Goal: Check status

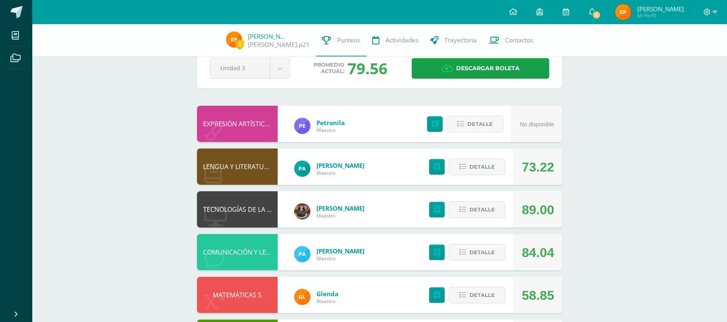
scroll to position [23, 0]
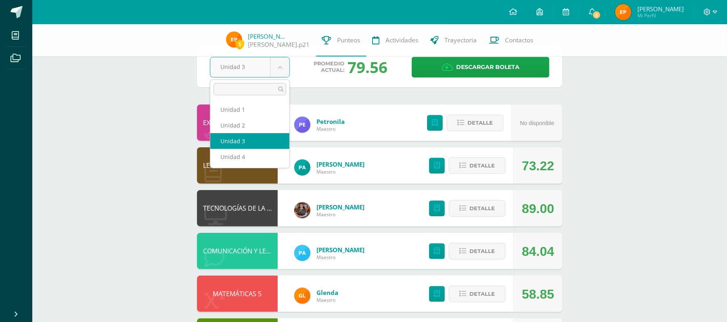
click at [279, 71] on body "Mis cursos Archivos Cerrar panel BIOLOGÍA Quinto Bachillerato "Sección B" CIENC…" at bounding box center [363, 238] width 727 height 522
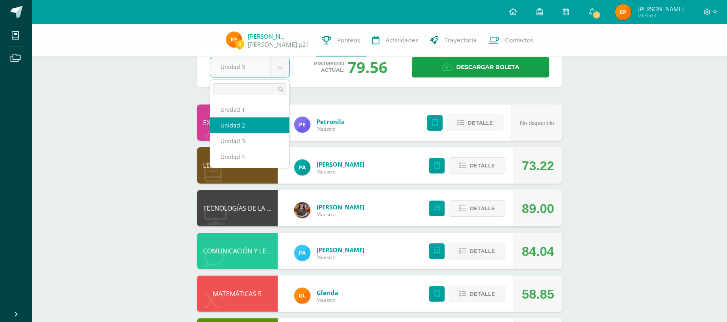
select select "Unidad 2"
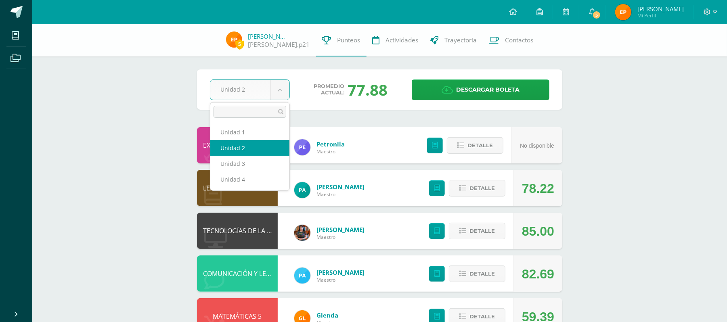
click at [286, 86] on body "Mis cursos Archivos Cerrar panel BIOLOGÍA Quinto Bachillerato "Sección B" CIENC…" at bounding box center [363, 261] width 727 height 522
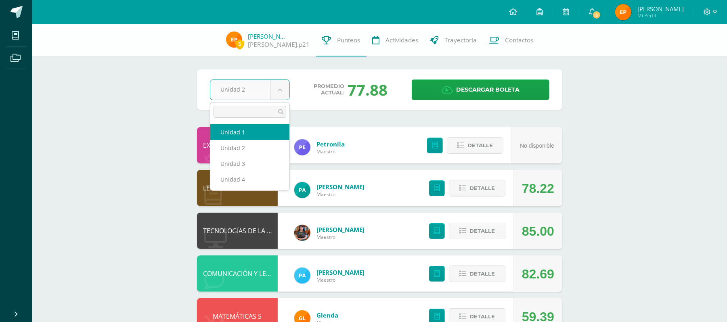
select select "Unidad 1"
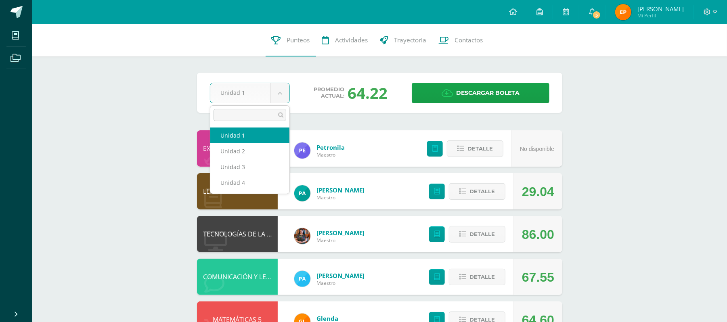
click at [280, 102] on body "Mis cursos Archivos Cerrar panel BIOLOGÍA Quinto Bachillerato "Sección B" CIENC…" at bounding box center [363, 262] width 727 height 525
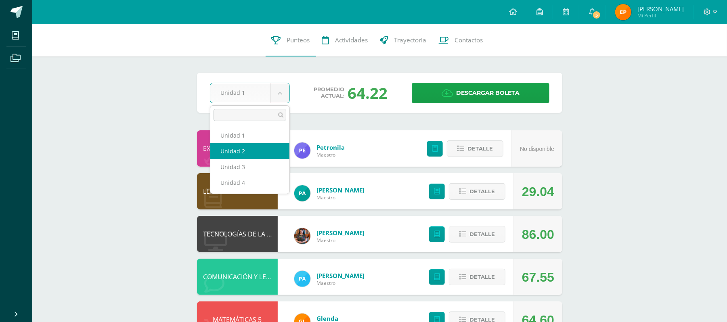
select select "Unidad 2"
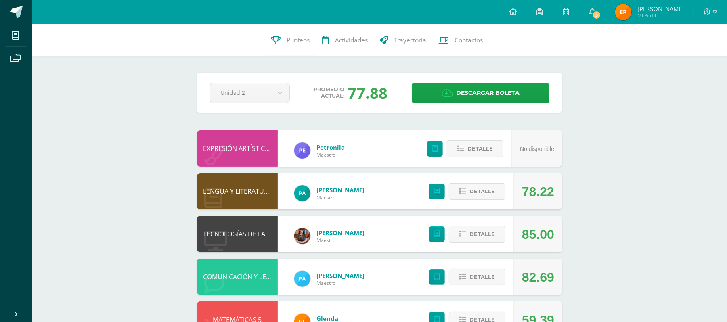
click at [197, 81] on div "Pendiente Unidad 2 Unidad 1 Unidad 2 Unidad 3 Unidad 4 Promedio actual: 77.88 D…" at bounding box center [379, 93] width 365 height 40
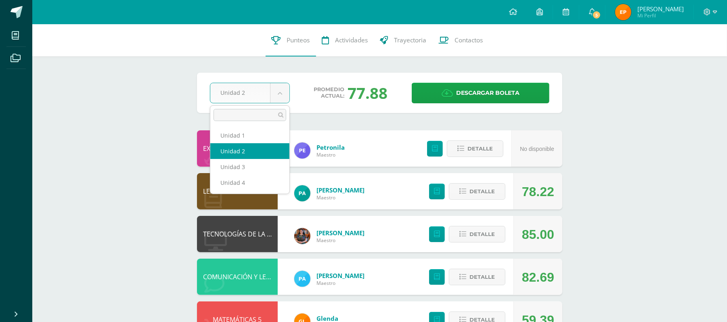
click at [284, 97] on body "Mis cursos Archivos Cerrar panel BIOLOGÍA Quinto Bachillerato "Sección B" CIENC…" at bounding box center [363, 262] width 727 height 525
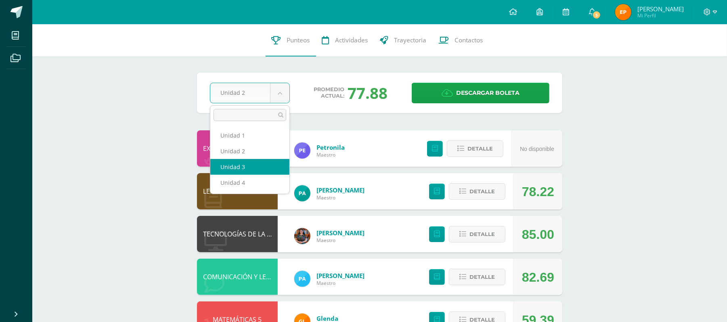
select select "Unidad 3"
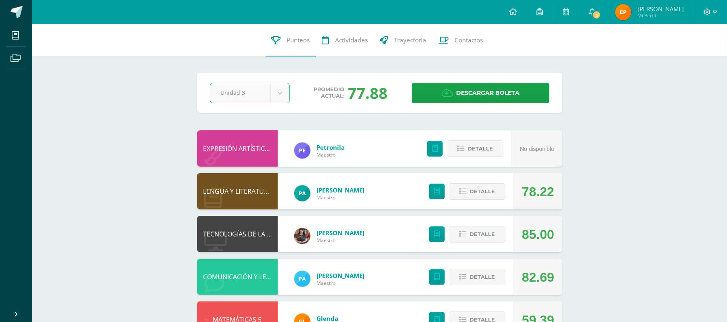
scroll to position [199, 0]
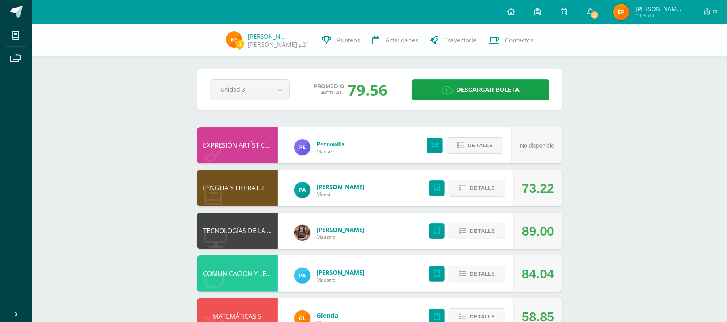
scroll to position [199, 0]
